Goal: Task Accomplishment & Management: Use online tool/utility

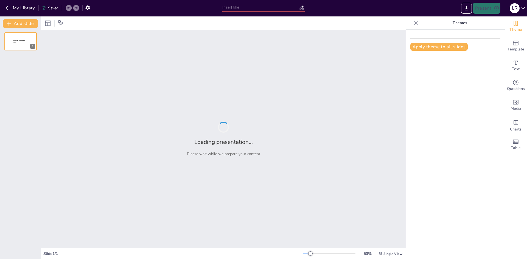
type input "Operation Logs – Building Trust & Protection"
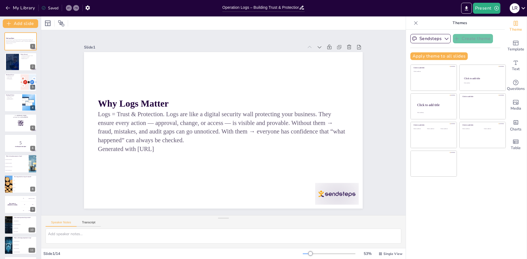
checkbox input "true"
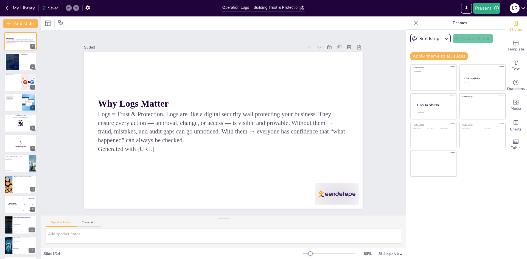
checkbox input "true"
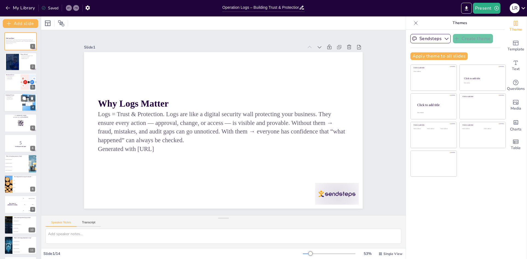
checkbox input "true"
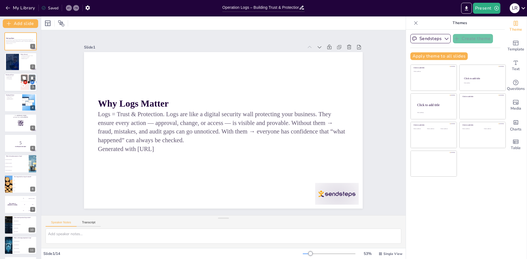
checkbox input "true"
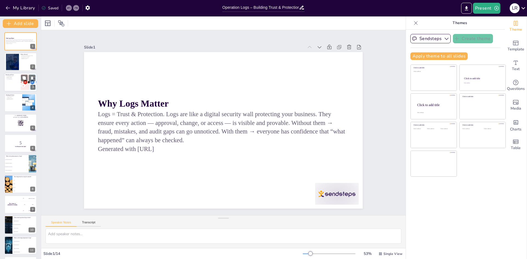
checkbox input "true"
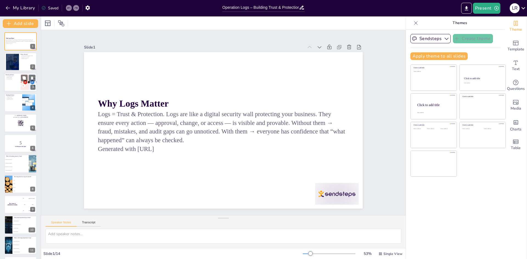
checkbox input "true"
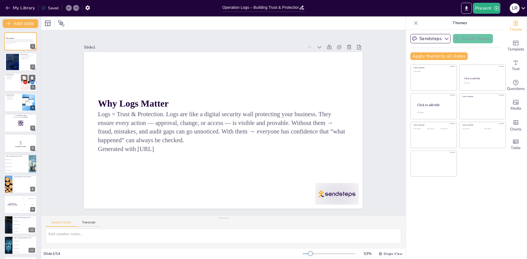
click at [13, 79] on p "Cost Management" at bounding box center [12, 79] width 13 height 1
checkbox input "true"
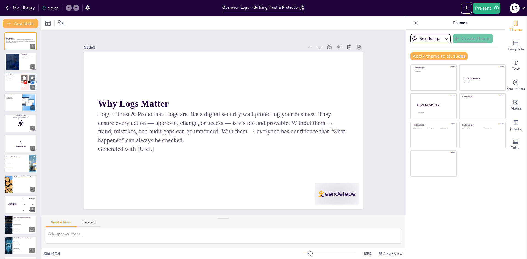
checkbox input "true"
type textarea "Establishing clear retention policies for different types of logs is crucial. T…"
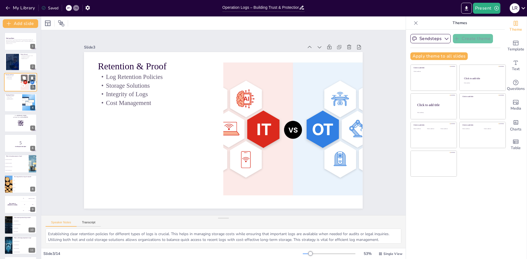
checkbox input "true"
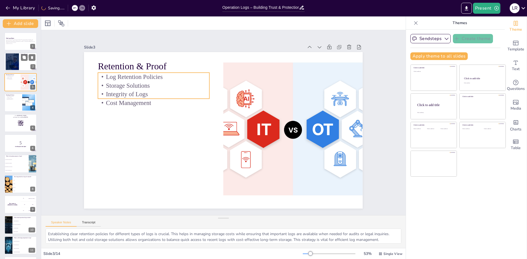
checkbox input "true"
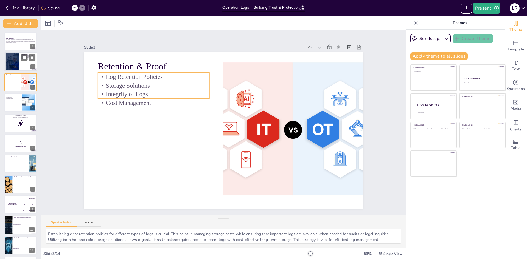
checkbox input "true"
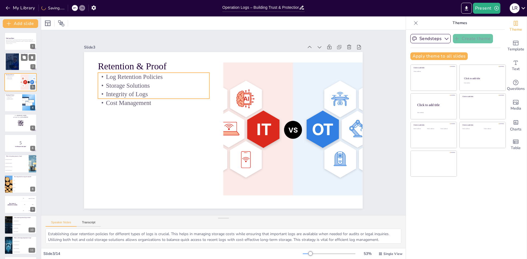
checkbox input "true"
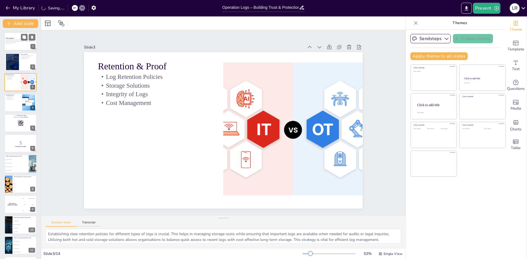
checkbox input "true"
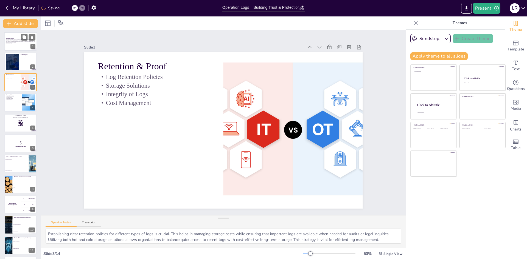
checkbox input "true"
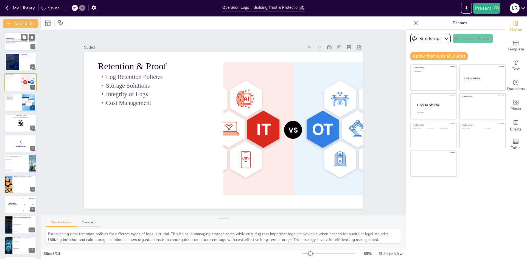
checkbox input "true"
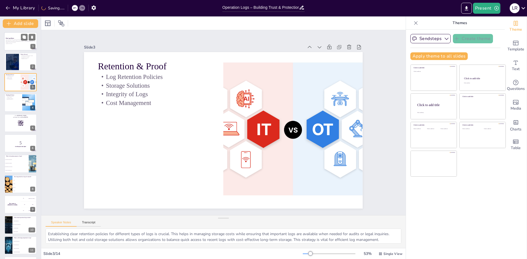
click at [19, 40] on p "Logs = Trust & Protection. Logs are like a digital security wall protecting you…" at bounding box center [21, 41] width 30 height 4
checkbox input "true"
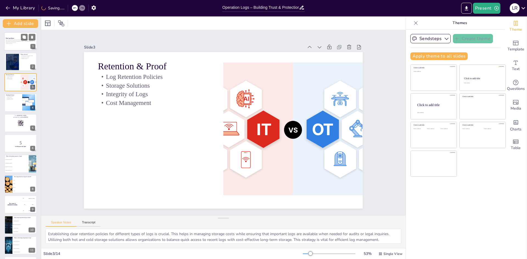
checkbox input "true"
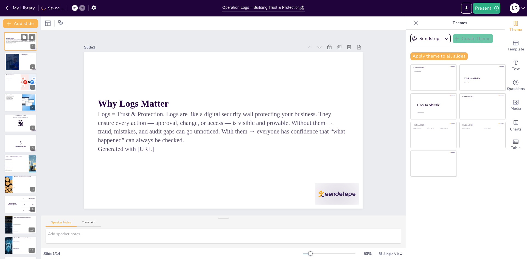
checkbox input "true"
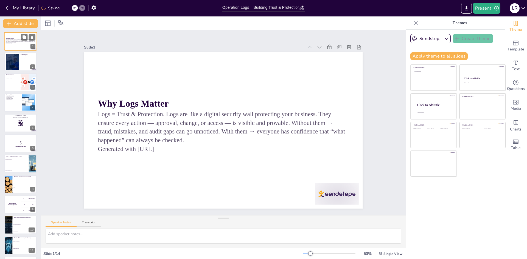
checkbox input "true"
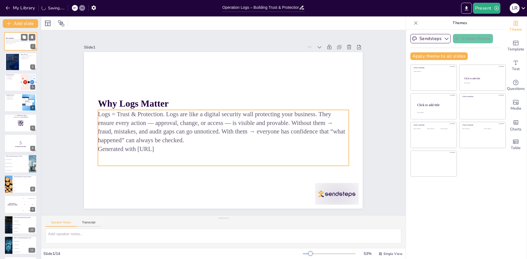
checkbox input "true"
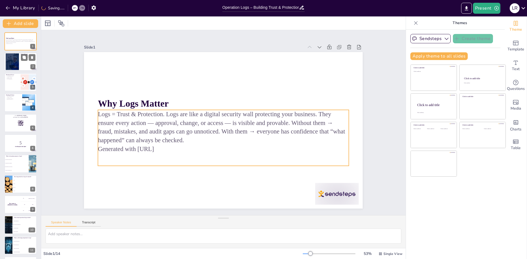
checkbox input "true"
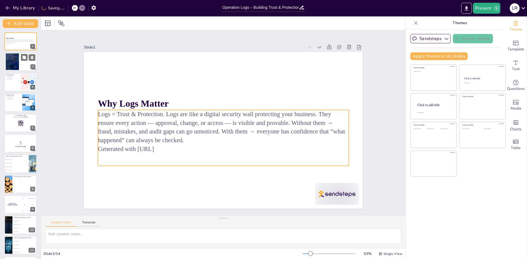
checkbox input "true"
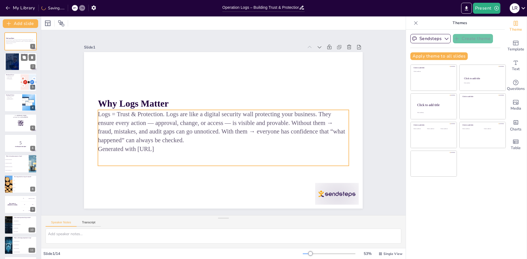
checkbox input "true"
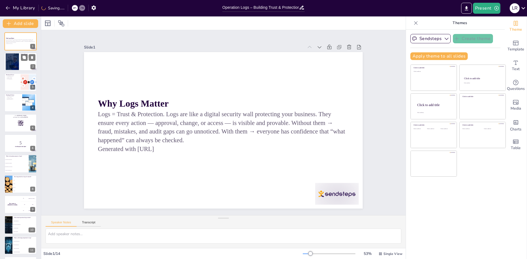
checkbox input "true"
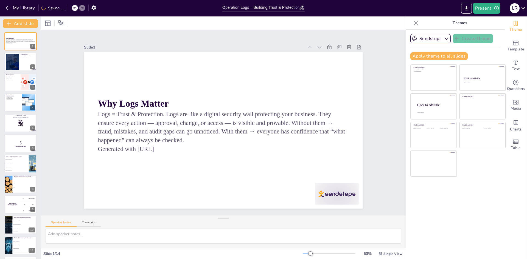
checkbox input "true"
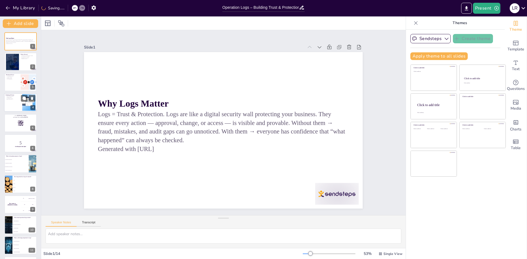
checkbox input "true"
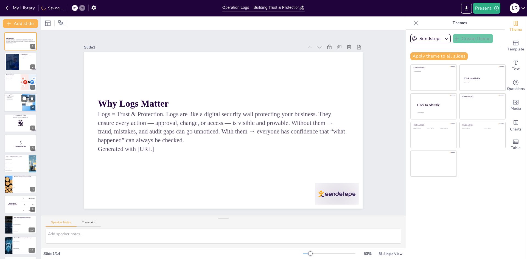
checkbox input "true"
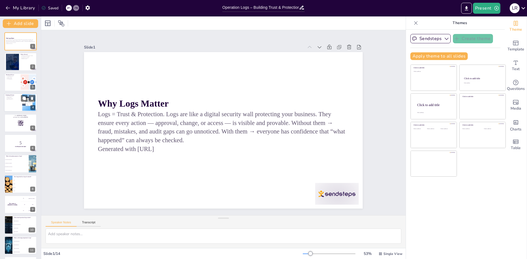
checkbox input "true"
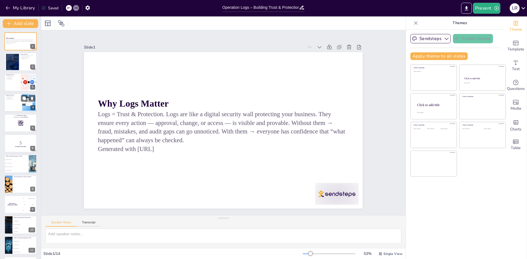
checkbox input "true"
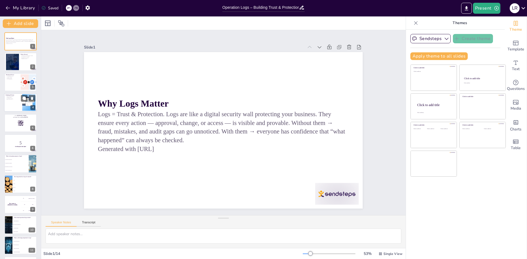
checkbox input "true"
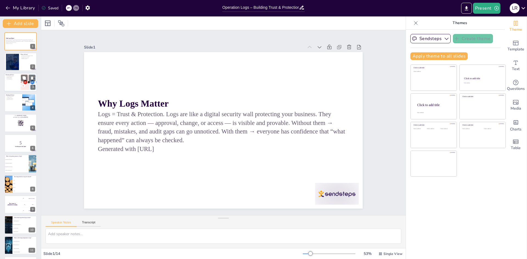
checkbox input "true"
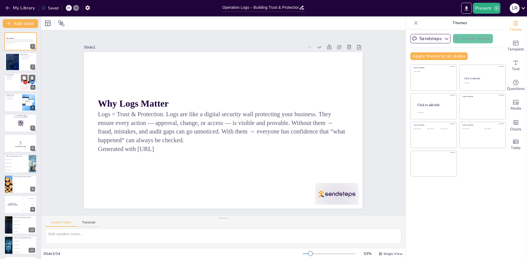
checkbox input "true"
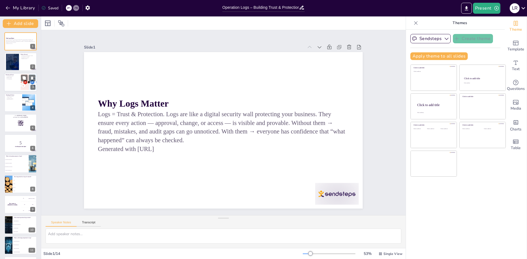
checkbox input "true"
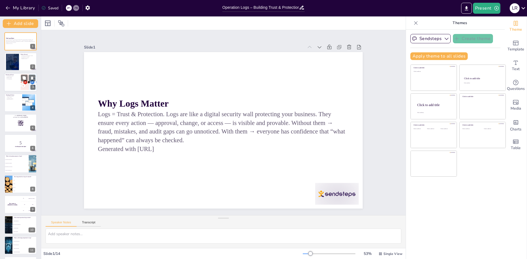
checkbox input "true"
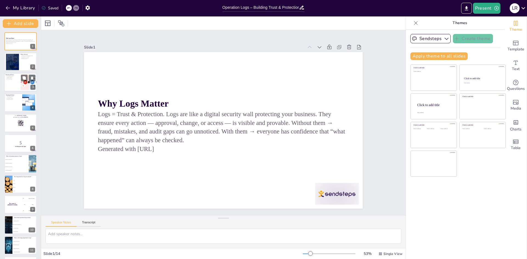
checkbox input "true"
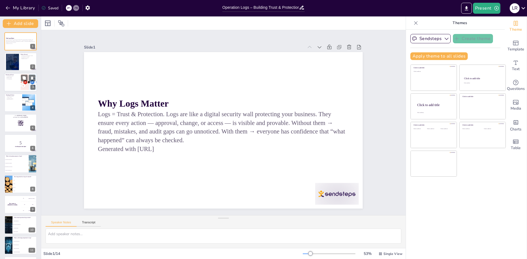
checkbox input "true"
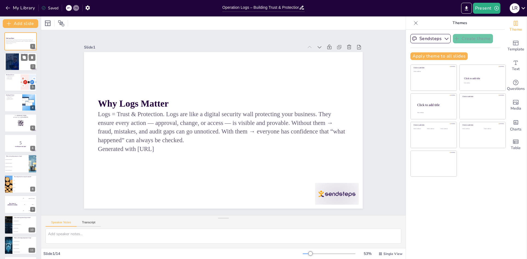
checkbox input "true"
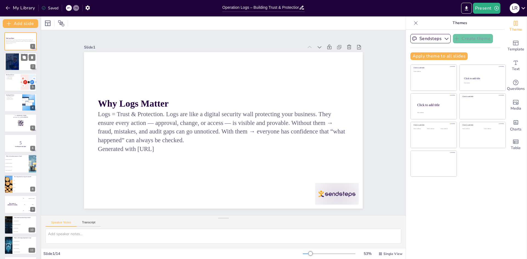
checkbox input "true"
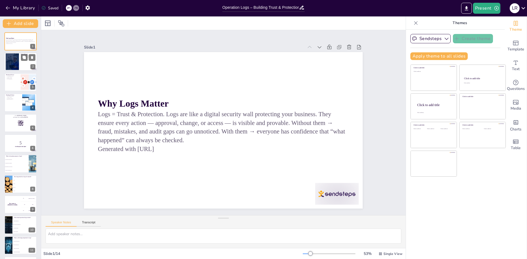
click at [9, 60] on div at bounding box center [12, 62] width 27 height 17
checkbox input "true"
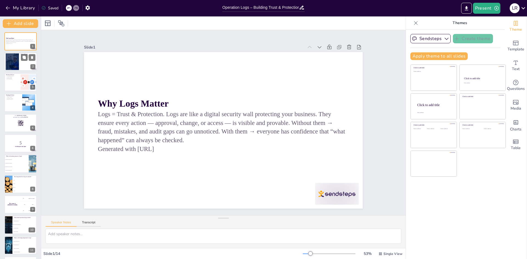
checkbox input "true"
type textarea "Comprehensive logging is vital as it provides a clear record of actions taken w…"
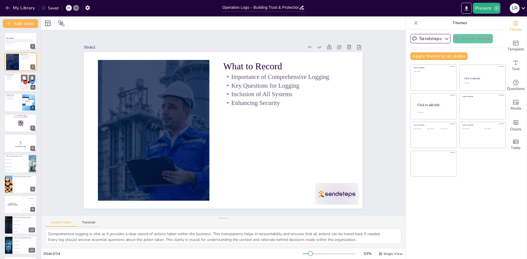
checkbox input "true"
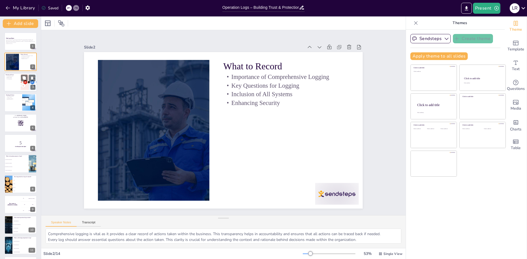
checkbox input "true"
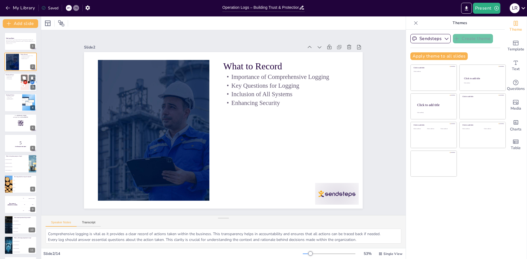
checkbox input "true"
click at [9, 86] on div at bounding box center [20, 82] width 33 height 19
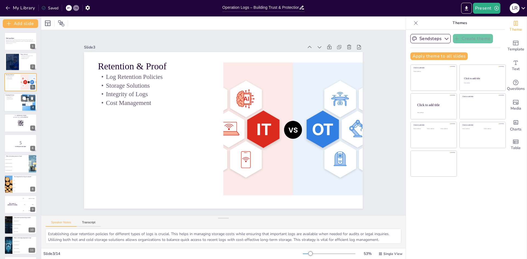
click at [9, 110] on div at bounding box center [20, 102] width 33 height 19
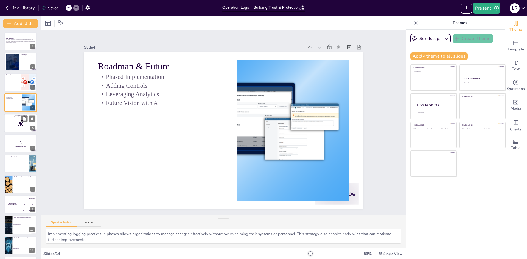
click at [9, 121] on div at bounding box center [20, 123] width 33 height 19
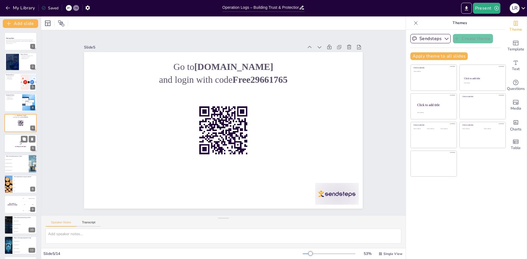
click at [9, 140] on p "5" at bounding box center [21, 143] width 30 height 6
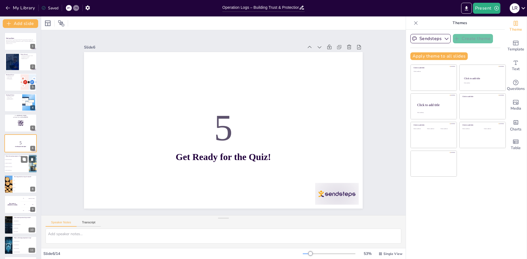
click at [12, 164] on li "To enhance user experience" at bounding box center [16, 164] width 25 height 4
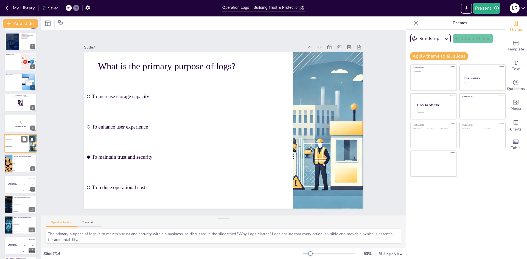
scroll to position [61, 0]
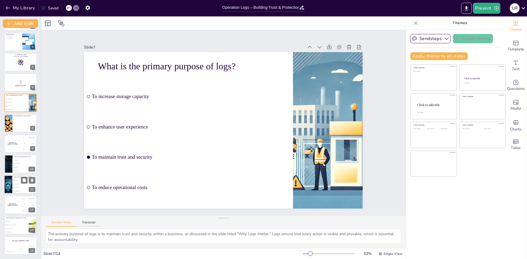
click at [10, 182] on div at bounding box center [8, 184] width 35 height 19
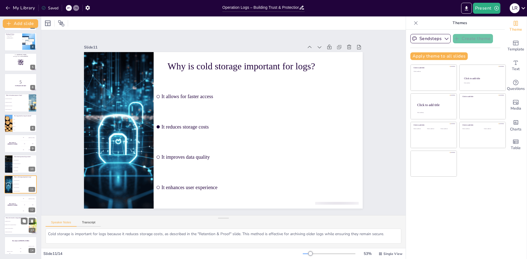
click at [18, 226] on li "It enhances security and operational efficiency" at bounding box center [16, 225] width 25 height 4
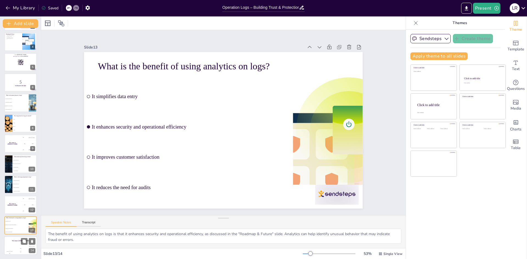
click at [8, 247] on div "Hasan 100" at bounding box center [9, 250] width 11 height 9
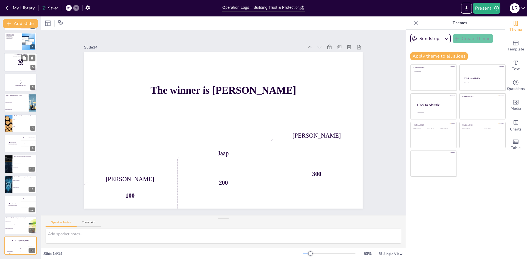
click at [14, 55] on p "and login with code Free29661765" at bounding box center [21, 56] width 30 height 2
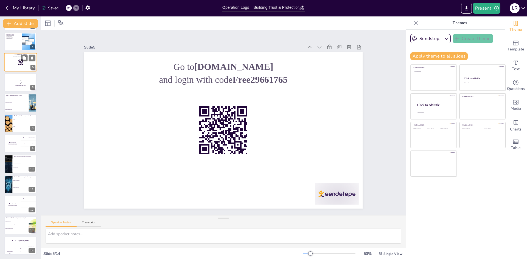
scroll to position [0, 0]
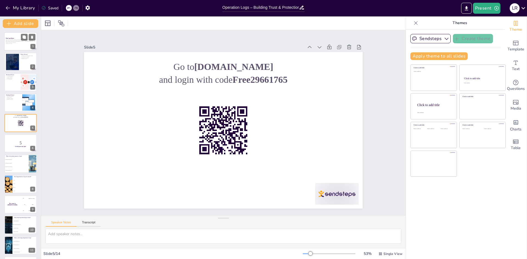
click at [14, 44] on p "Generated with [URL]" at bounding box center [21, 43] width 30 height 1
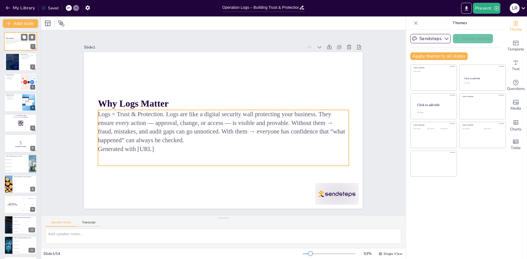
click at [20, 42] on p "Logs = Trust & Protection. Logs are like a digital security wall protecting you…" at bounding box center [21, 41] width 30 height 4
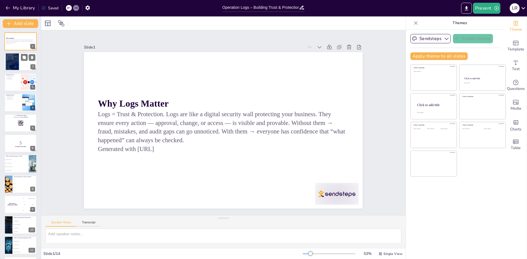
click at [19, 60] on div at bounding box center [20, 62] width 33 height 19
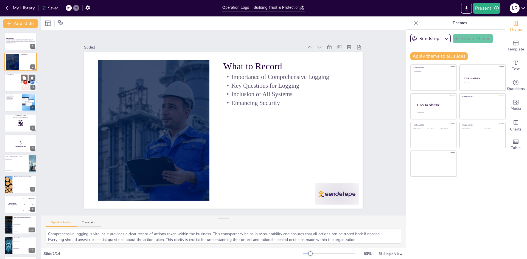
click at [16, 85] on div at bounding box center [20, 82] width 33 height 19
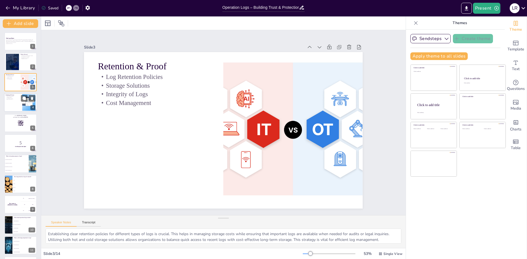
click at [16, 101] on div at bounding box center [20, 102] width 33 height 19
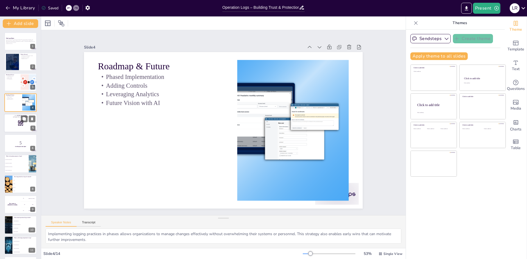
click at [14, 124] on div at bounding box center [20, 123] width 33 height 19
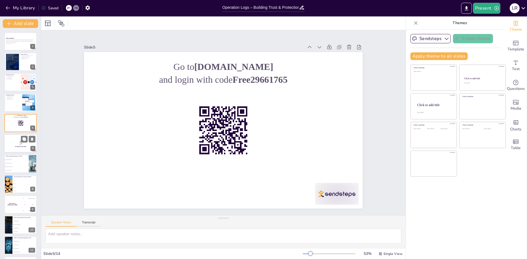
click at [13, 146] on p "5" at bounding box center [21, 143] width 30 height 6
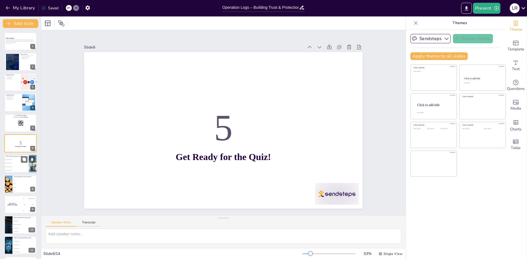
click at [13, 161] on li "To increase storage capacity" at bounding box center [16, 160] width 25 height 4
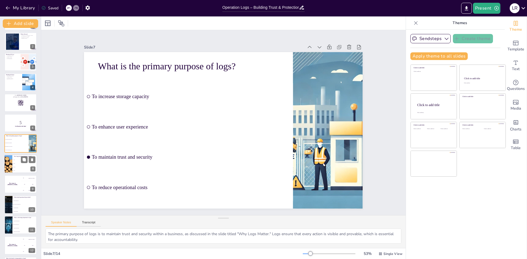
scroll to position [61, 0]
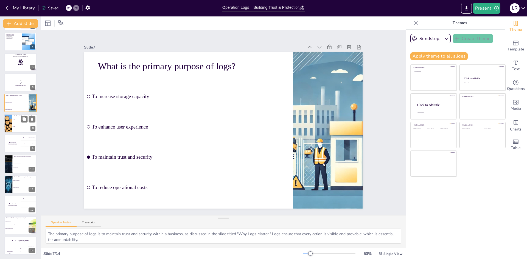
click at [12, 160] on div at bounding box center [8, 164] width 32 height 18
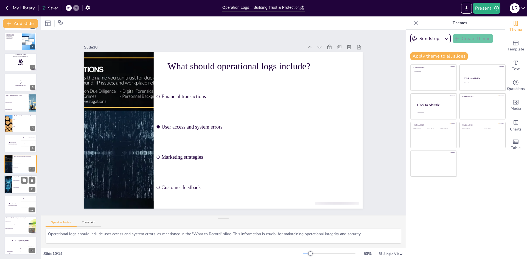
click at [11, 183] on div at bounding box center [8, 184] width 35 height 19
